Goal: Find specific page/section: Find specific page/section

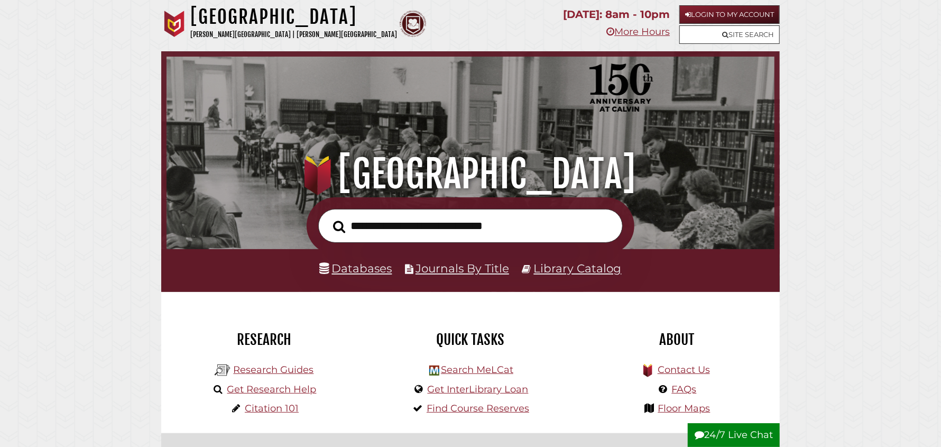
scroll to position [200, 602]
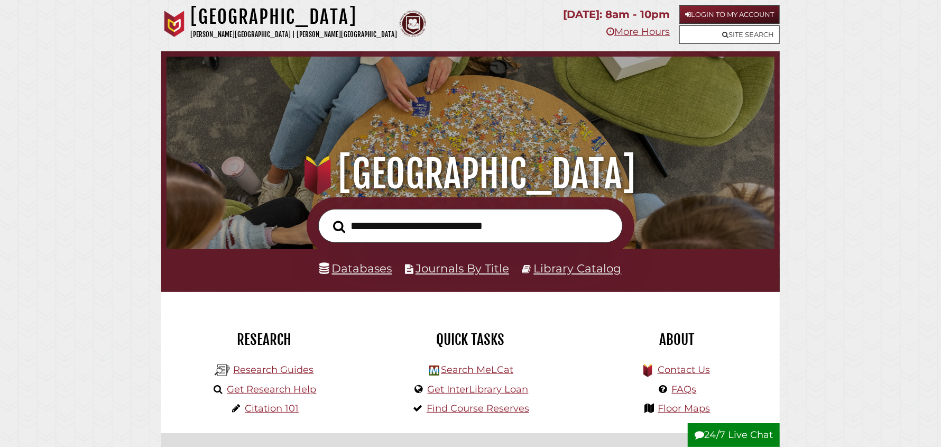
scroll to position [200, 602]
click at [272, 372] on link "Research Guides" at bounding box center [273, 370] width 80 height 12
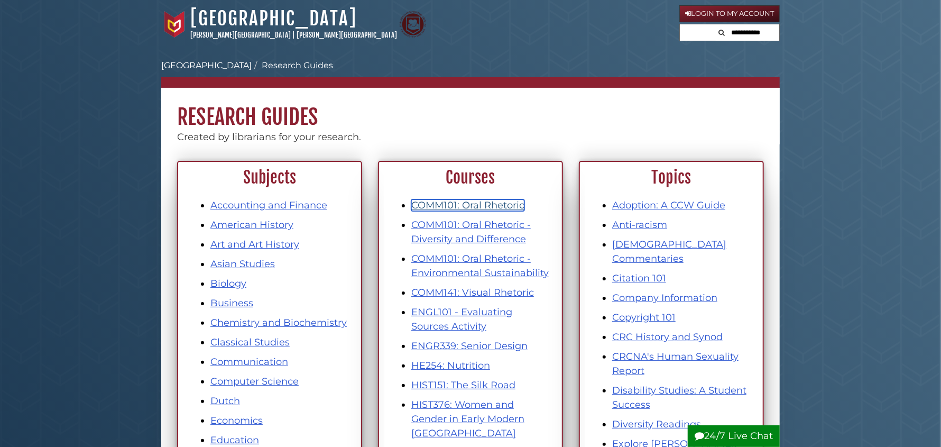
click at [496, 207] on link "COMM101: Oral Rhetoric" at bounding box center [467, 205] width 113 height 12
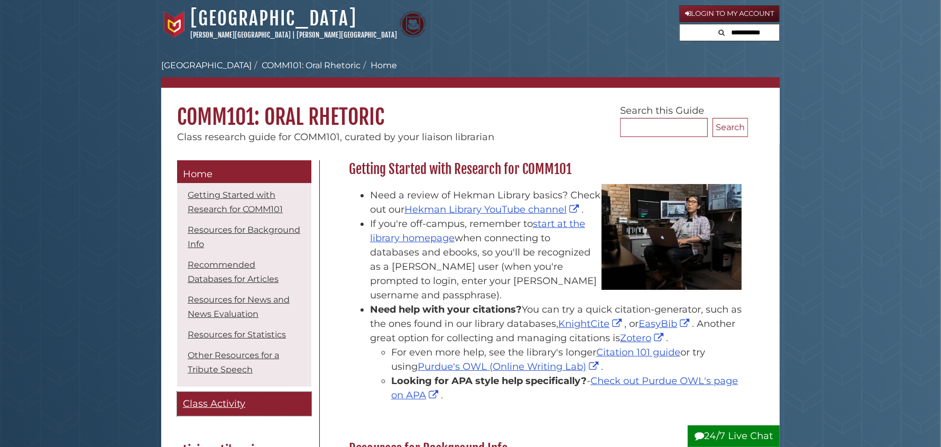
click at [226, 406] on span "Class Activity" at bounding box center [214, 403] width 62 height 12
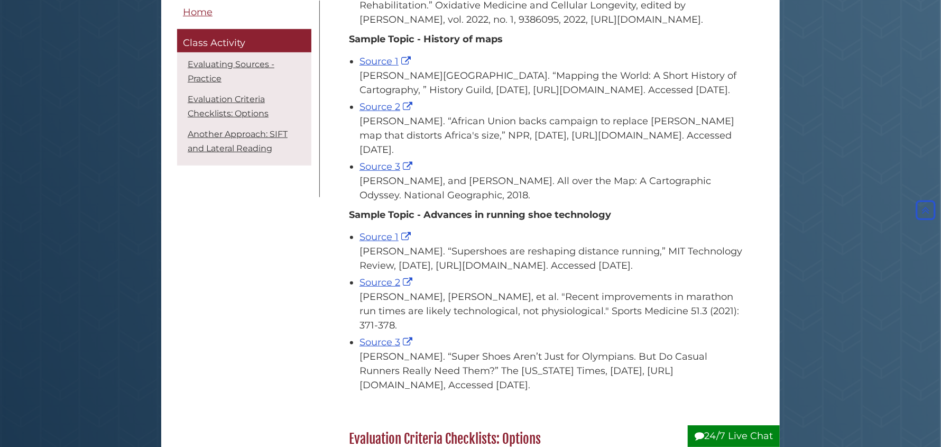
scroll to position [422, 0]
